Goal: Find specific page/section: Find specific page/section

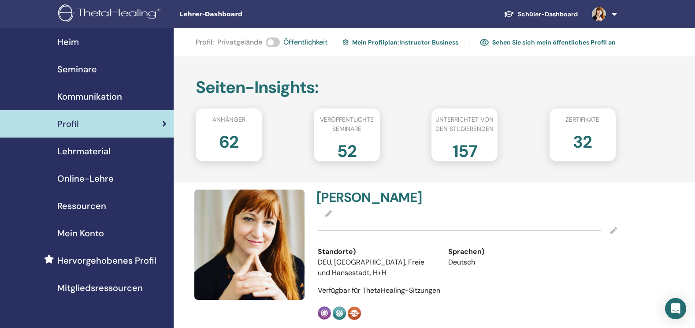
scroll to position [27, 0]
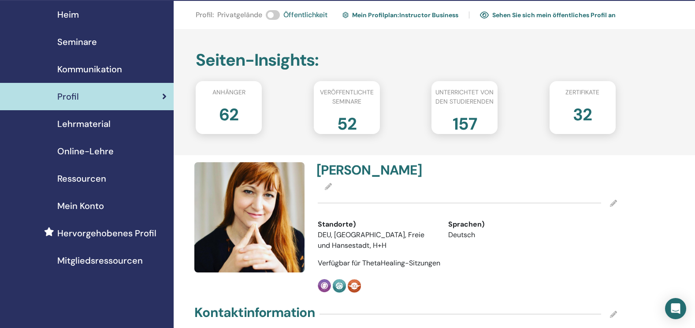
click at [63, 10] on span "Heim" at bounding box center [68, 14] width 22 height 13
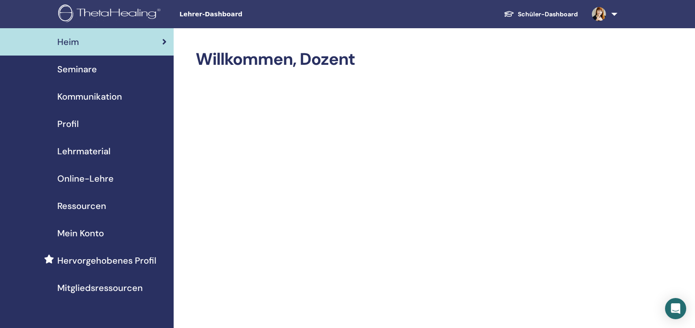
click at [63, 61] on link "Seminare" at bounding box center [87, 69] width 174 height 27
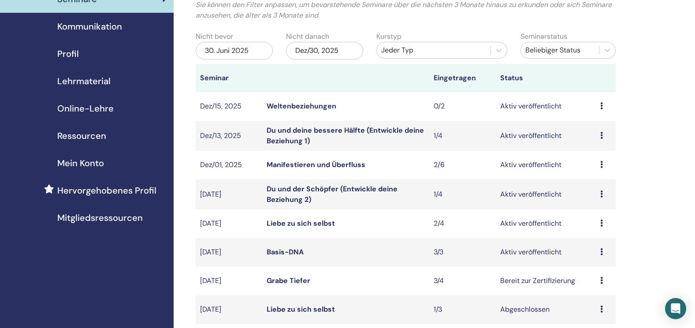
scroll to position [72, 0]
